Goal: Find specific page/section: Find specific page/section

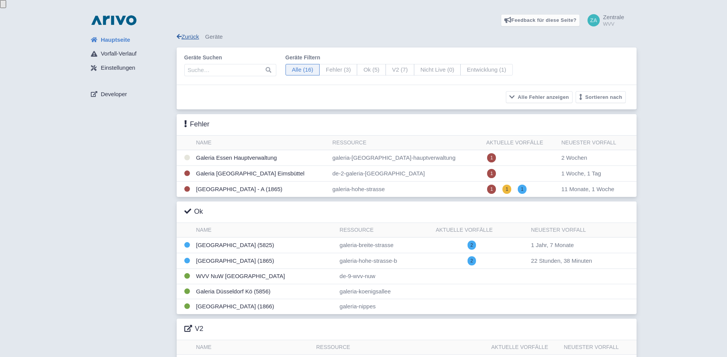
click at [184, 33] on link "Zurück" at bounding box center [188, 36] width 23 height 7
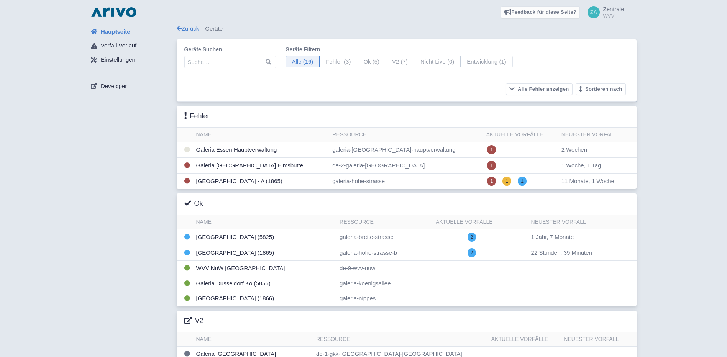
click at [113, 30] on span "Hauptseite" at bounding box center [115, 32] width 29 height 9
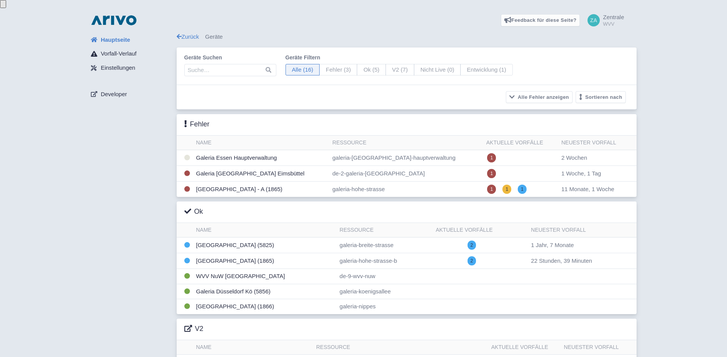
click at [118, 49] on span "Vorfall-Verlauf" at bounding box center [119, 53] width 36 height 9
click at [116, 49] on span "Vorfall-Verlauf" at bounding box center [119, 53] width 36 height 9
click at [189, 33] on link "Zurück" at bounding box center [188, 36] width 23 height 7
click at [115, 36] on span "Hauptseite" at bounding box center [115, 40] width 29 height 9
click at [542, 91] on button "Alle Fehler anzeigen" at bounding box center [539, 97] width 67 height 12
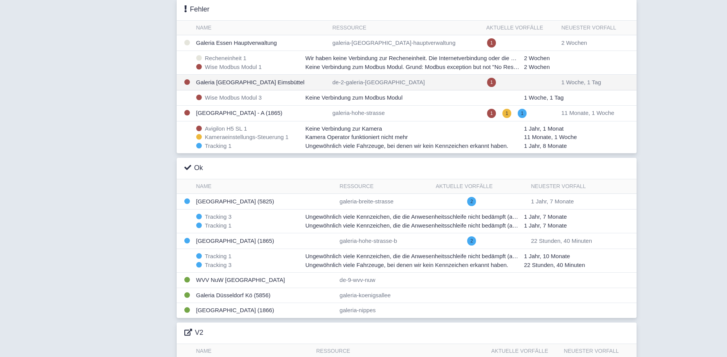
scroll to position [153, 0]
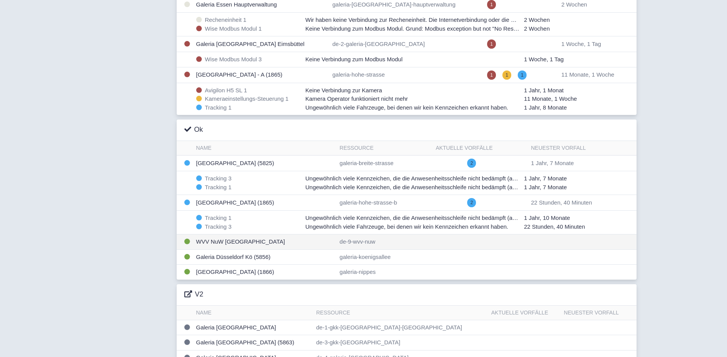
click at [226, 234] on td "WVV NuW [GEOGRAPHIC_DATA]" at bounding box center [265, 241] width 144 height 15
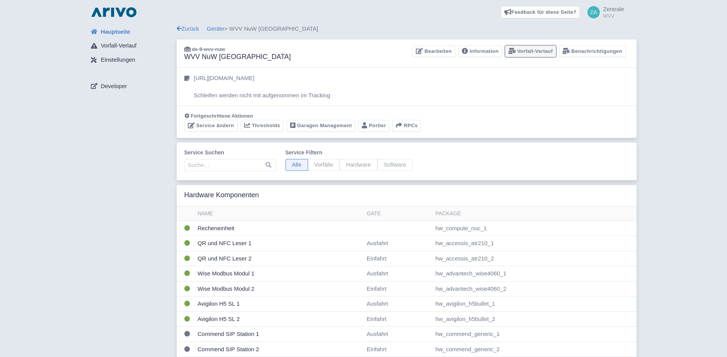
click at [531, 52] on link "Vorfall-Verlauf" at bounding box center [530, 52] width 51 height 12
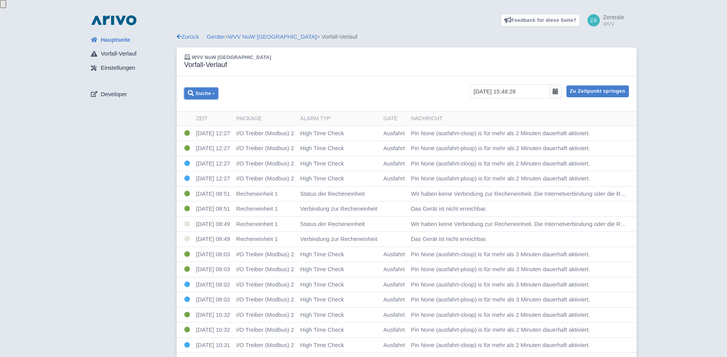
click at [215, 88] on button "Suche" at bounding box center [201, 94] width 34 height 12
click at [282, 76] on div "Suche Löschen Filter Fertig Alarm Typ --------- ALPR Service Status (health_om_…" at bounding box center [407, 94] width 460 height 36
click at [256, 33] on link "WVV NuW [GEOGRAPHIC_DATA]" at bounding box center [272, 36] width 89 height 7
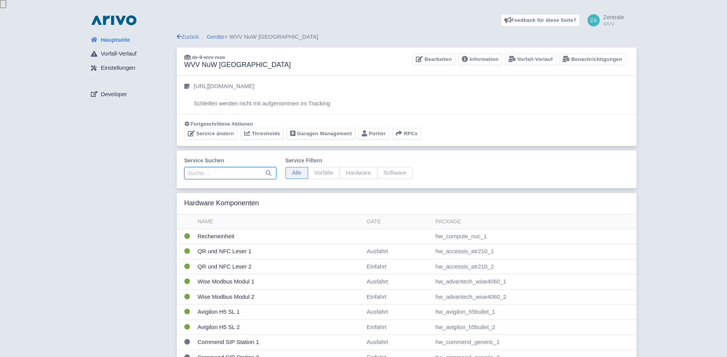
click at [220, 167] on input "search" at bounding box center [230, 173] width 92 height 12
click at [609, 21] on small "WVV" at bounding box center [613, 23] width 21 height 5
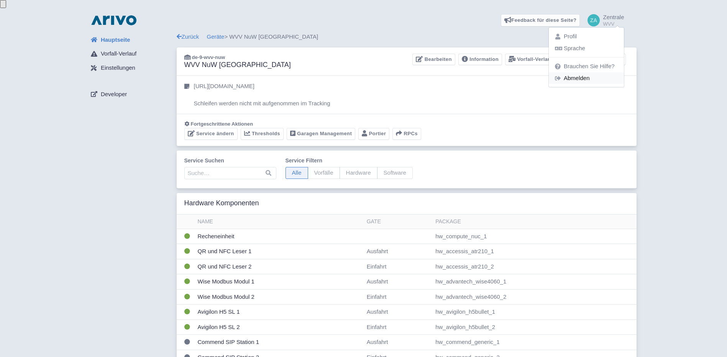
drag, startPoint x: 575, startPoint y: 72, endPoint x: 559, endPoint y: 70, distance: 16.7
click at [575, 72] on link "Abmelden" at bounding box center [586, 78] width 75 height 12
